Goal: Information Seeking & Learning: Learn about a topic

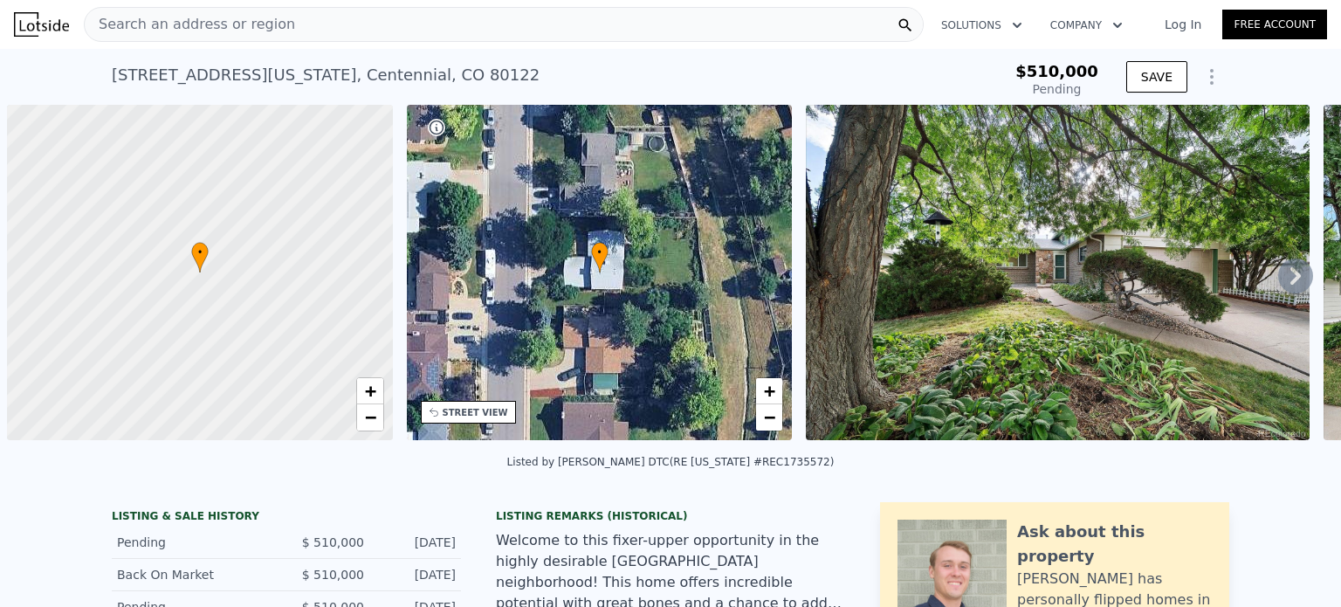
type input "$ 668,000"
type input "$ 82,770"
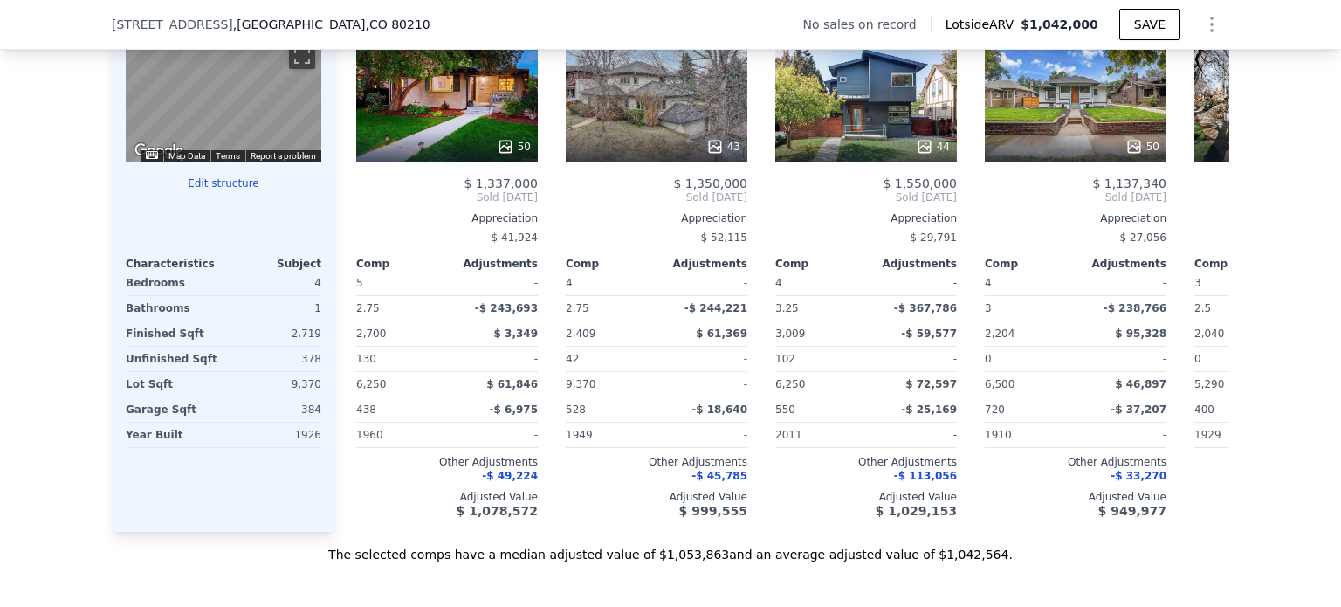
scroll to position [1701, 0]
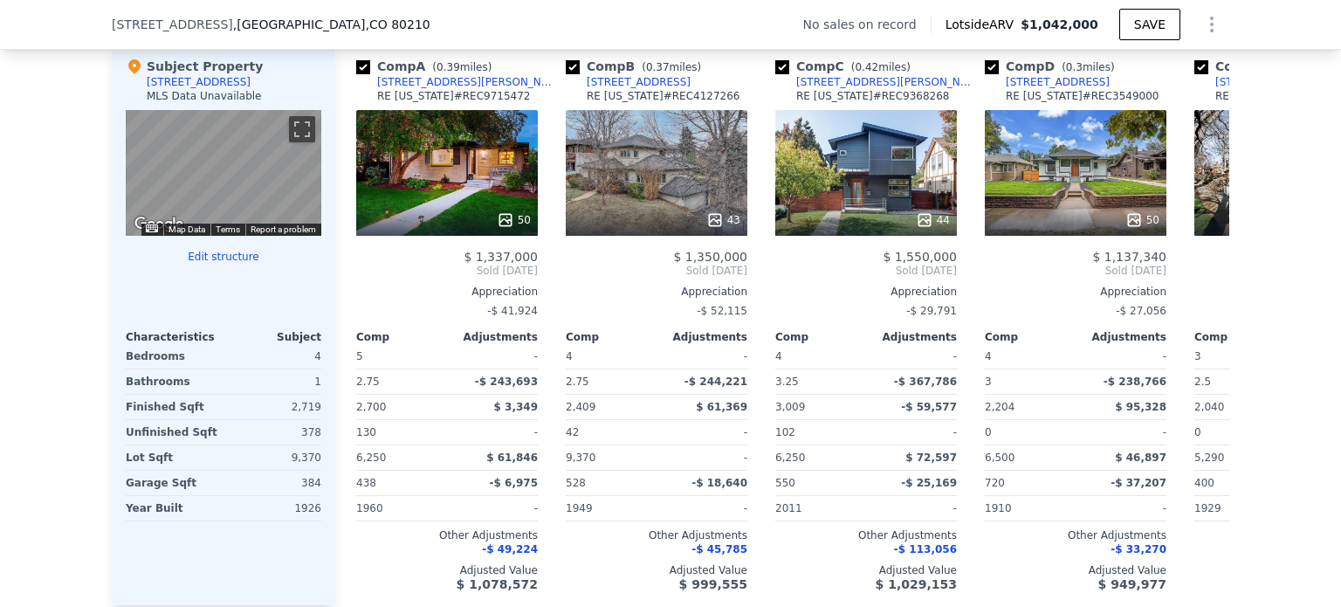
click at [657, 190] on div "43" at bounding box center [657, 173] width 182 height 126
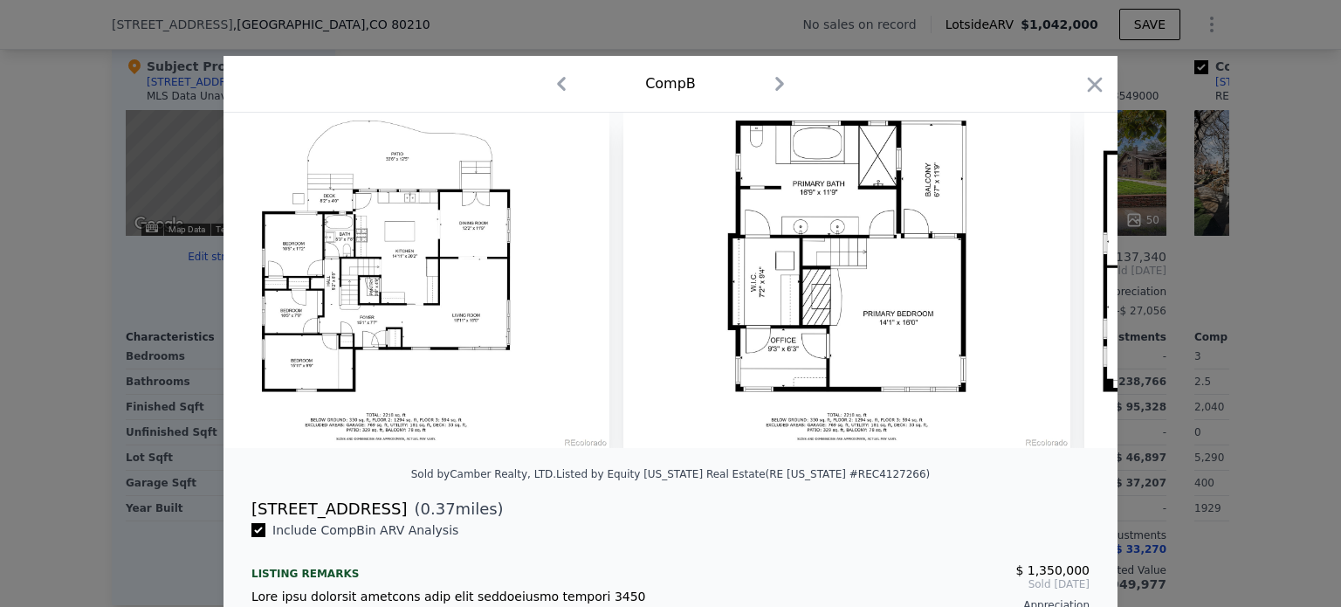
scroll to position [0, 20795]
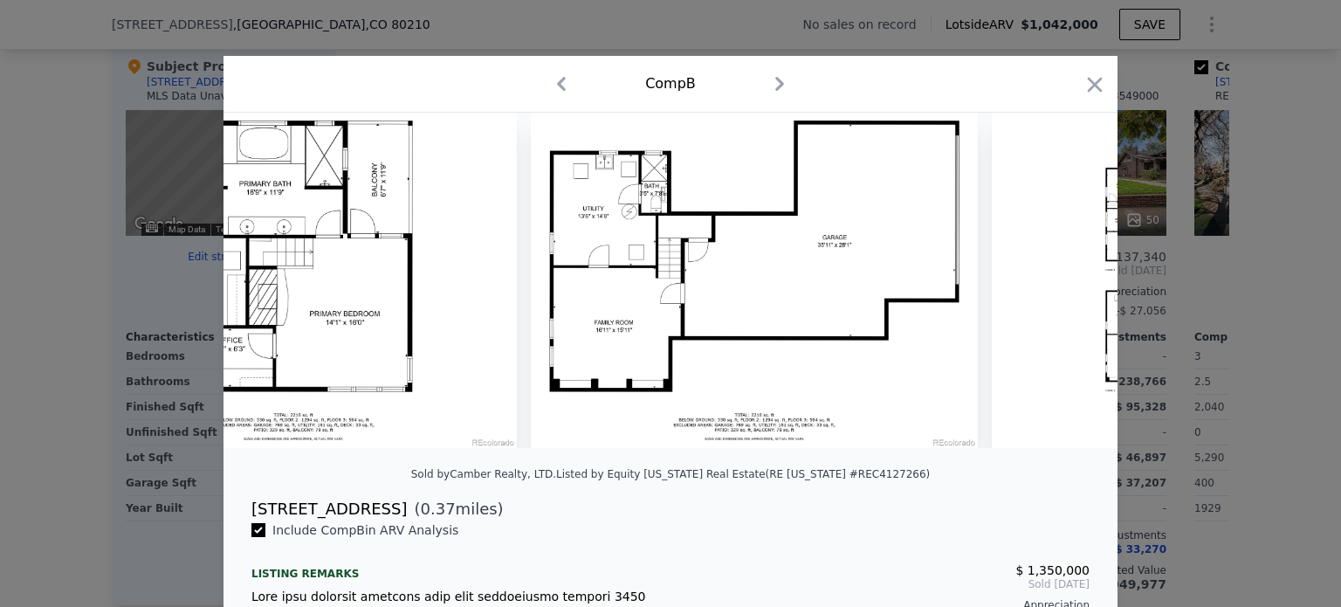
click at [1090, 79] on icon "button" at bounding box center [1095, 84] width 24 height 24
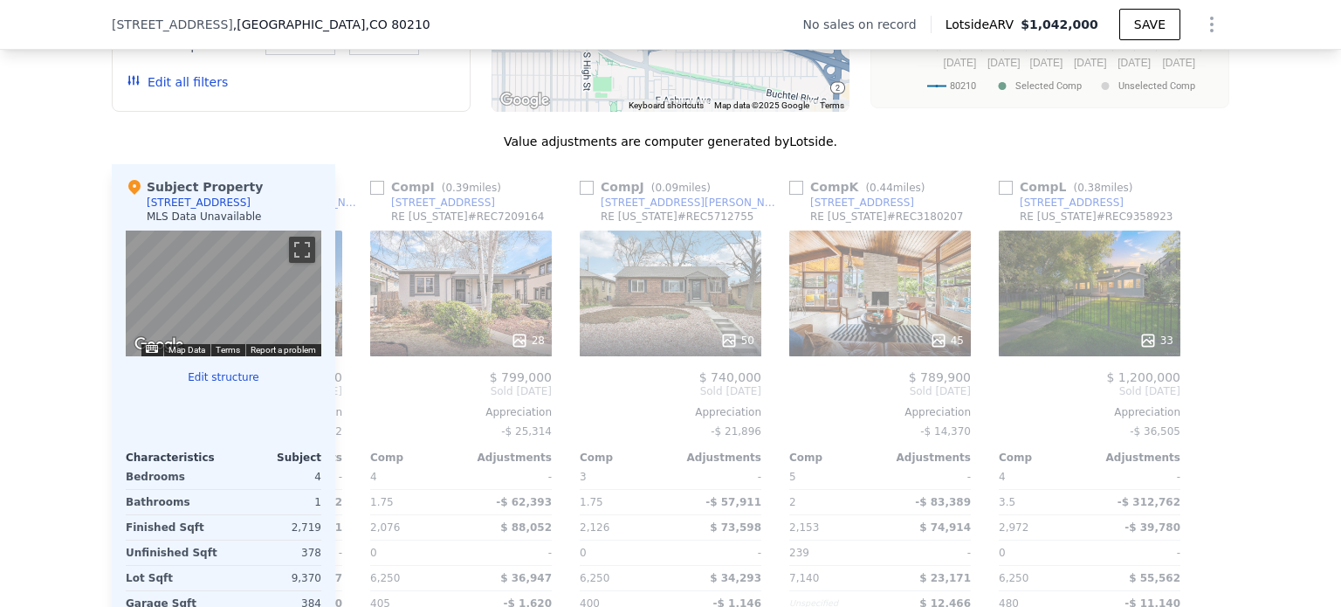
scroll to position [1578, 0]
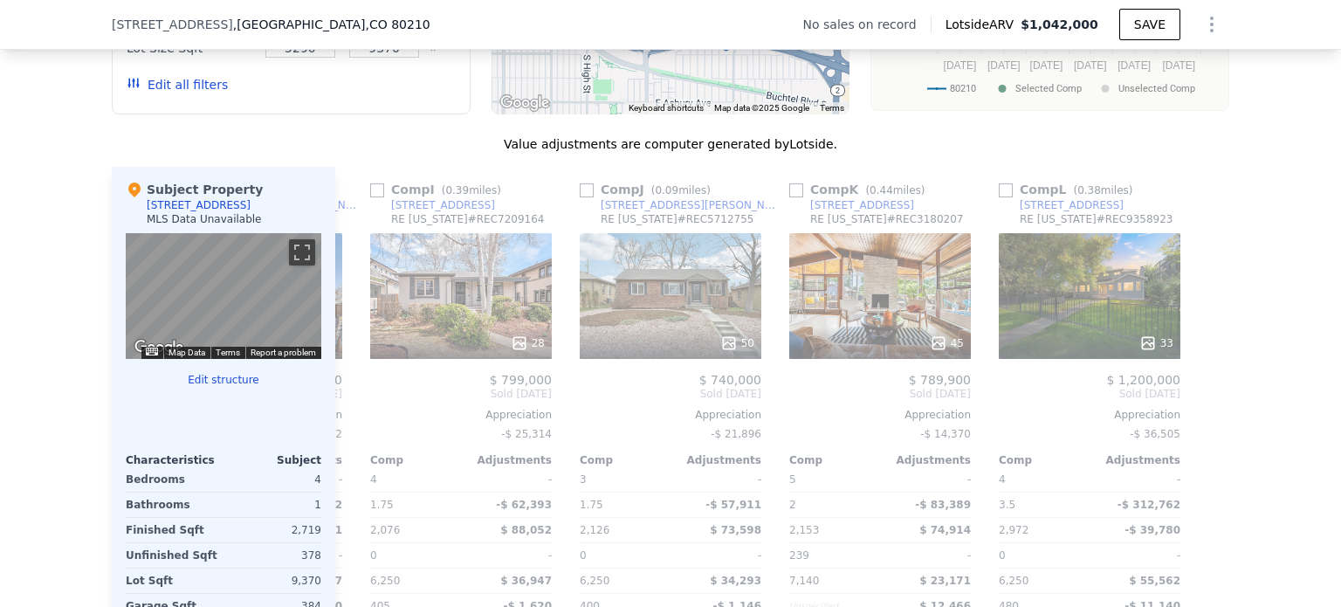
click at [1146, 327] on div "33" at bounding box center [1090, 296] width 182 height 126
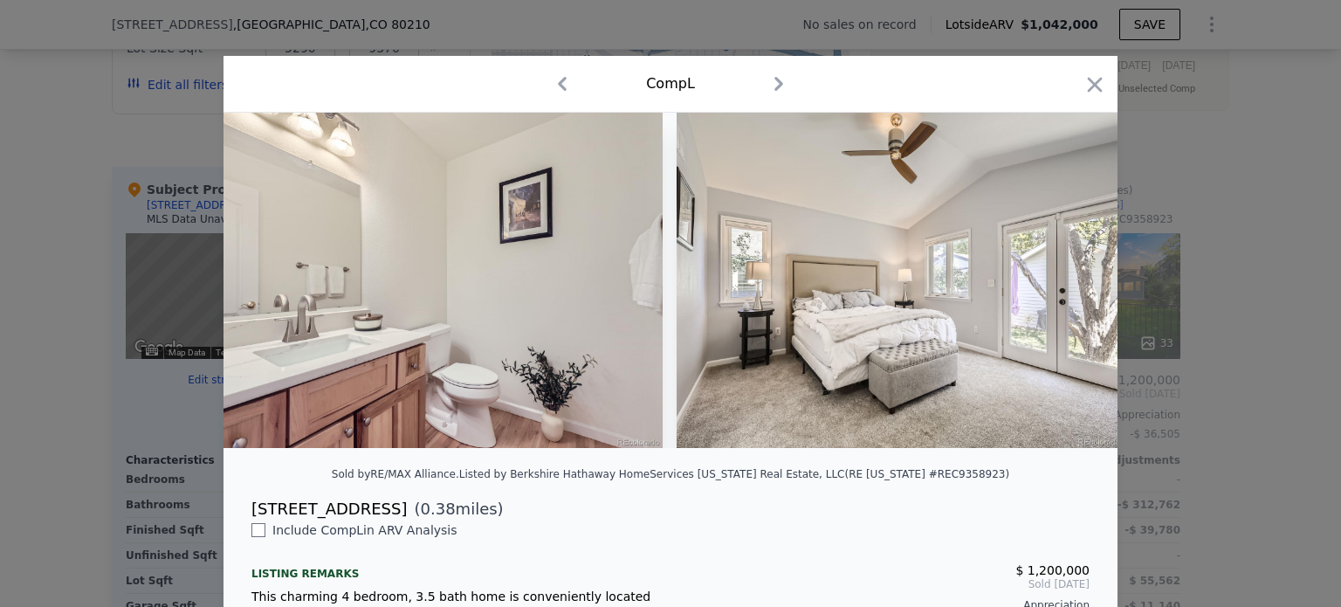
scroll to position [0, 7503]
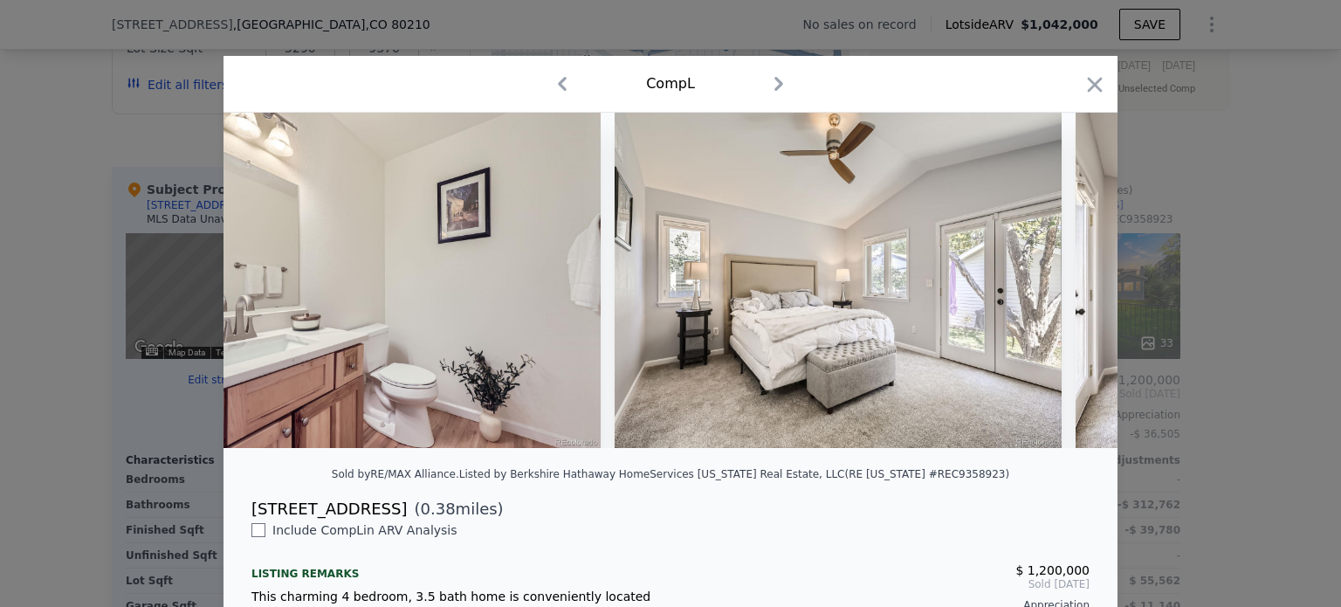
click at [1083, 91] on icon "button" at bounding box center [1095, 84] width 24 height 24
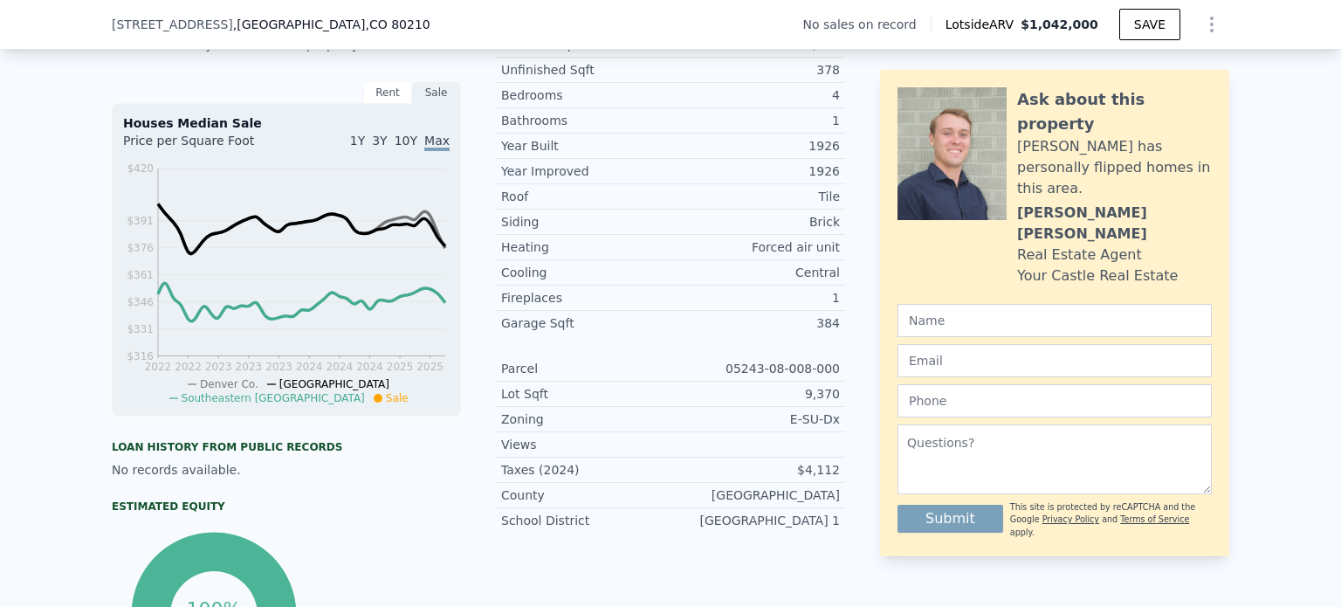
scroll to position [6, 0]
